Goal: Find specific page/section: Find specific page/section

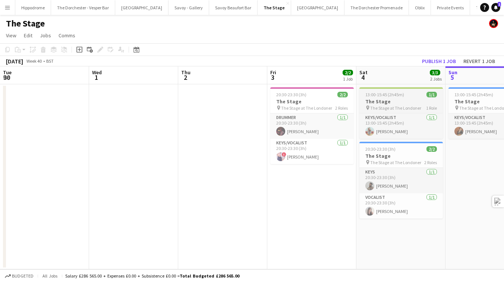
scroll to position [0, 256]
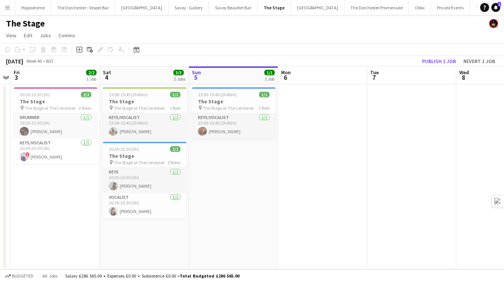
click at [6, 11] on button "Menu" at bounding box center [7, 7] width 15 height 15
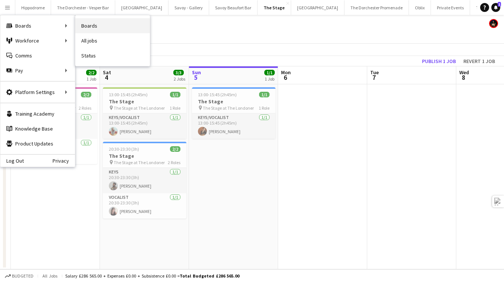
click at [97, 23] on link "Boards" at bounding box center [112, 25] width 75 height 15
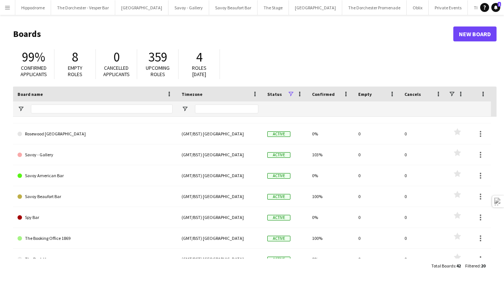
scroll to position [276, 0]
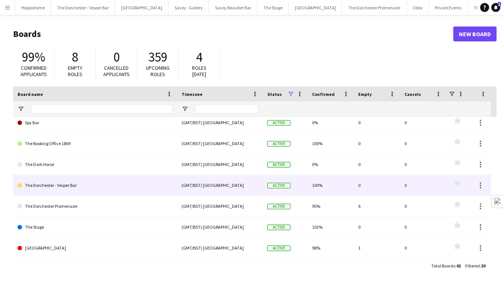
click at [83, 189] on link "The Dorchester - Vesper Bar" at bounding box center [95, 185] width 155 height 21
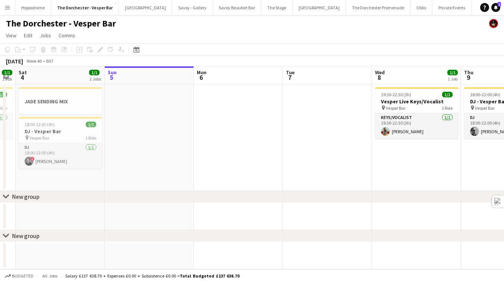
scroll to position [0, 158]
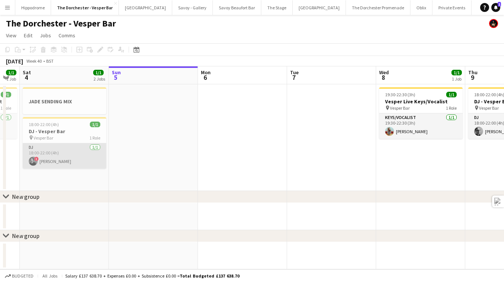
click at [70, 159] on app-card-role "DJ [DATE] 18:00-22:00 (4h) ! [PERSON_NAME]" at bounding box center [64, 155] width 83 height 25
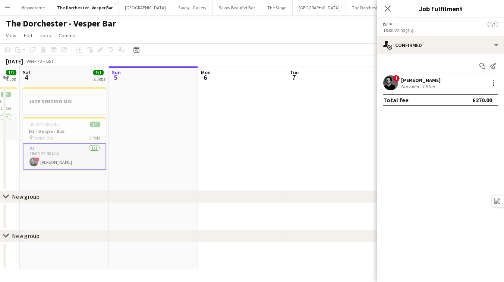
drag, startPoint x: 458, startPoint y: 80, endPoint x: 402, endPoint y: 81, distance: 56.6
click at [402, 81] on div "! [PERSON_NAME] Not rated 4.51mi" at bounding box center [440, 82] width 127 height 15
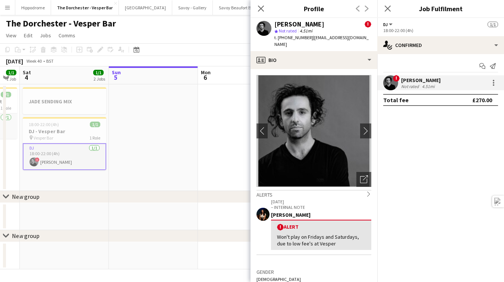
copy div "[PERSON_NAME]"
click at [127, 113] on app-date-cell at bounding box center [153, 137] width 89 height 107
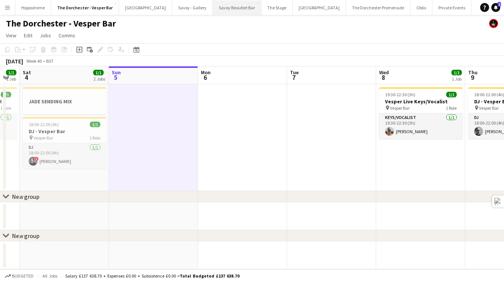
click at [225, 6] on button "Savoy Beaufort Bar Close" at bounding box center [237, 7] width 48 height 15
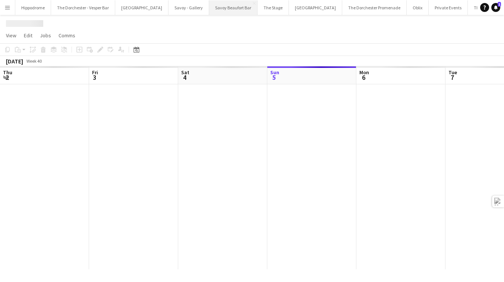
scroll to position [0, 178]
